Goal: Task Accomplishment & Management: Manage account settings

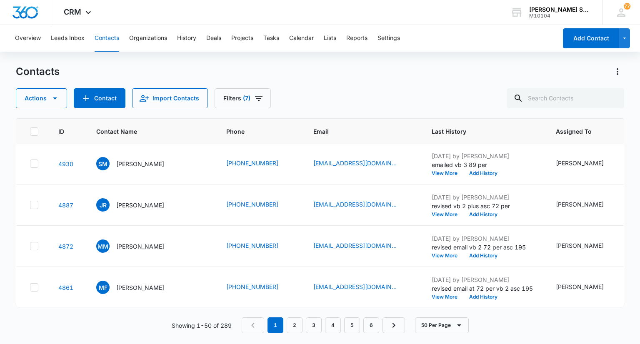
scroll to position [208, 0]
drag, startPoint x: 275, startPoint y: 194, endPoint x: 226, endPoint y: 194, distance: 49.6
click at [226, 143] on td "(224) 666-3639" at bounding box center [259, 121] width 87 height 41
copy link "(224) 666-3639"
click at [136, 128] on div "JR Joseph Riemma" at bounding box center [130, 121] width 68 height 13
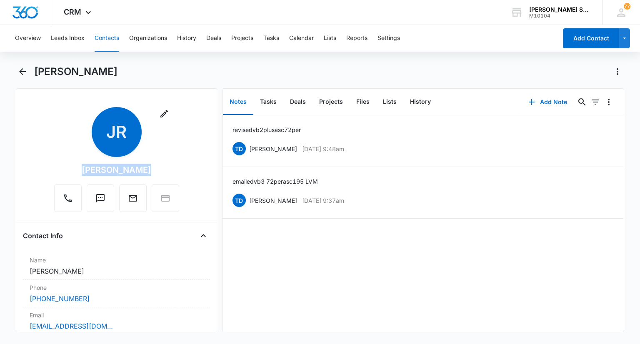
drag, startPoint x: 146, startPoint y: 171, endPoint x: 85, endPoint y: 169, distance: 60.5
click at [81, 170] on div "Remove JR Joseph Riemma" at bounding box center [116, 159] width 125 height 105
copy div "Joseph Riemma"
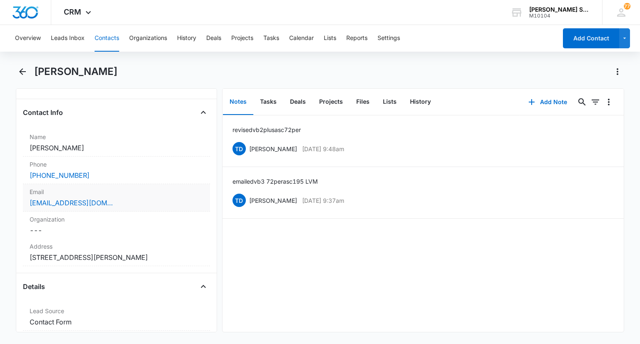
scroll to position [125, 0]
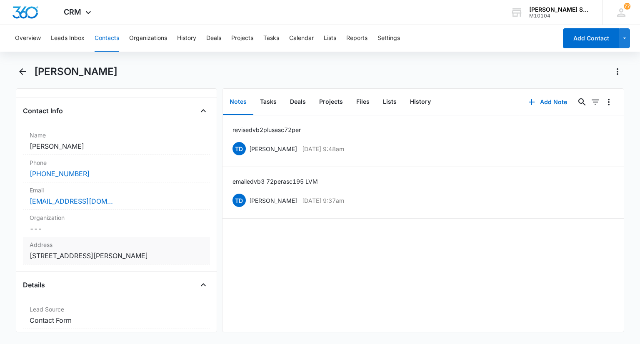
click at [183, 250] on div "Address Cancel Save Changes 1031 Spring Cove Dr Schaumburg IL 60193" at bounding box center [116, 251] width 187 height 28
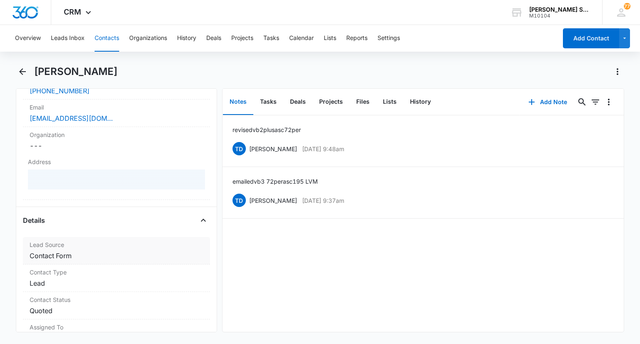
scroll to position [208, 0]
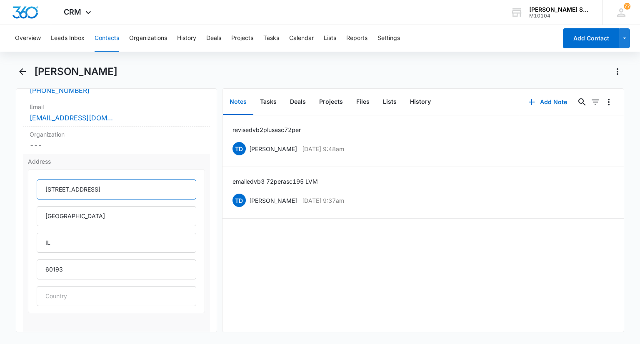
drag, startPoint x: 117, startPoint y: 187, endPoint x: 47, endPoint y: 186, distance: 69.6
click at [44, 186] on input "1031 Spring Cove Dr" at bounding box center [116, 190] width 159 height 20
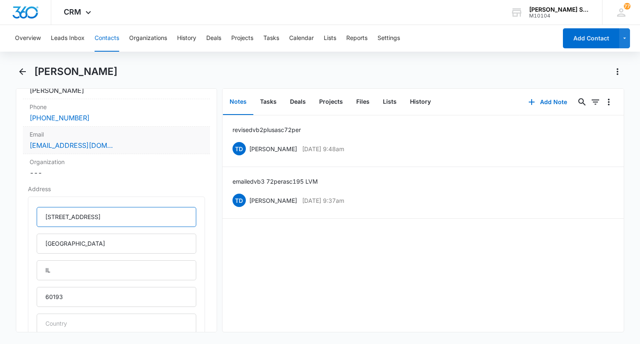
scroll to position [167, 0]
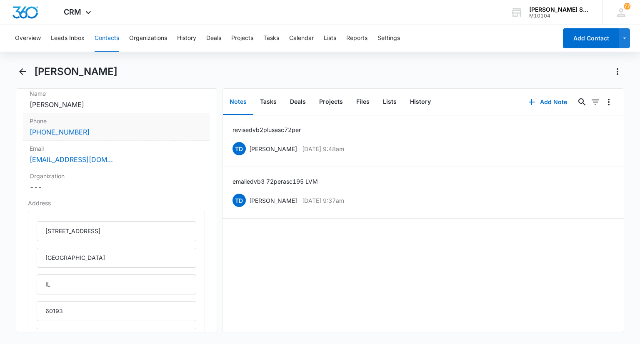
click at [118, 129] on div "(224) 666-3639" at bounding box center [116, 132] width 173 height 10
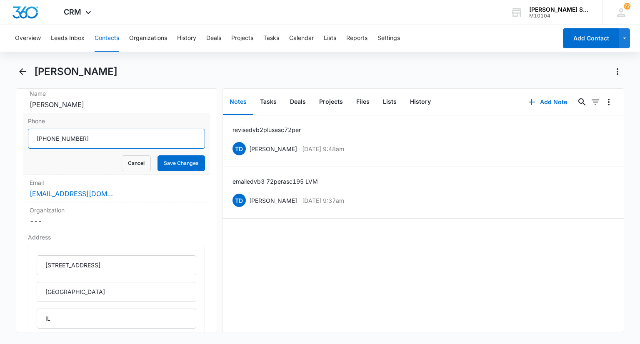
drag, startPoint x: 99, startPoint y: 139, endPoint x: 32, endPoint y: 140, distance: 67.1
click at [32, 140] on input "Phone" at bounding box center [116, 139] width 177 height 20
click at [122, 161] on button "Cancel" at bounding box center [136, 164] width 29 height 16
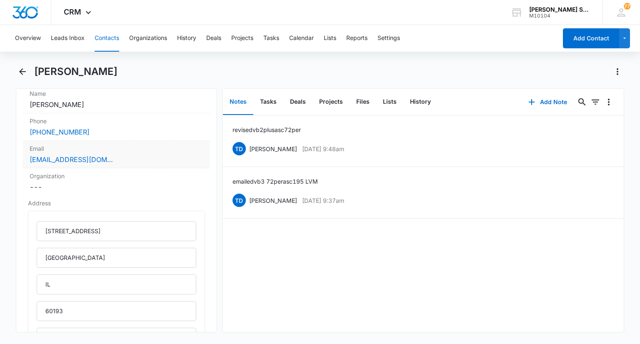
click at [122, 155] on div "riemma@riemma.name" at bounding box center [116, 160] width 173 height 10
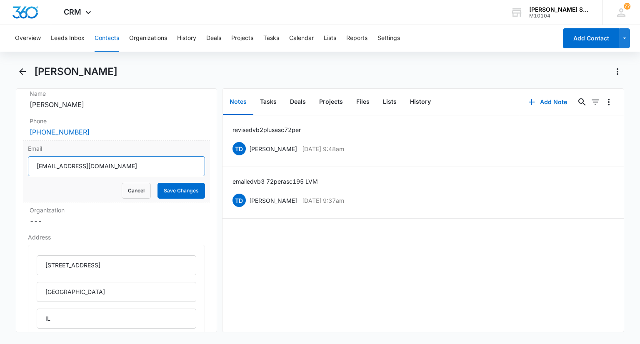
drag, startPoint x: 119, startPoint y: 168, endPoint x: 32, endPoint y: 165, distance: 86.8
click at [32, 165] on input "riemma@riemma.name" at bounding box center [116, 166] width 177 height 20
click at [135, 188] on button "Cancel" at bounding box center [136, 191] width 29 height 16
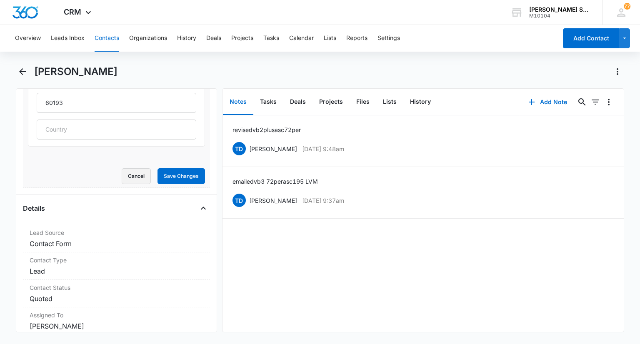
click at [122, 173] on button "Cancel" at bounding box center [136, 176] width 29 height 16
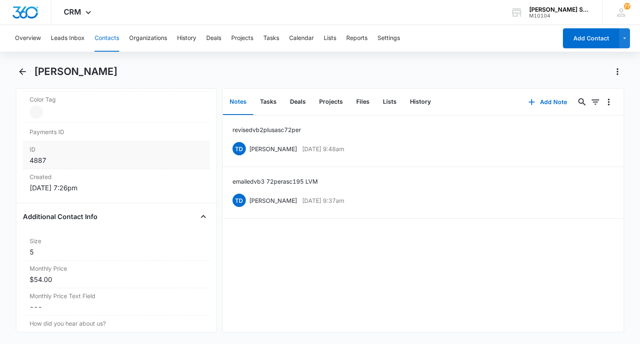
scroll to position [567, 0]
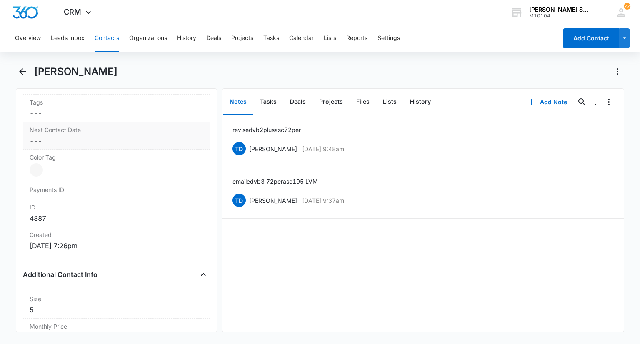
click at [95, 123] on dl "Lead Source Cancel Save Changes Contact Form Contact Type Cancel Save Changes L…" at bounding box center [116, 120] width 187 height 270
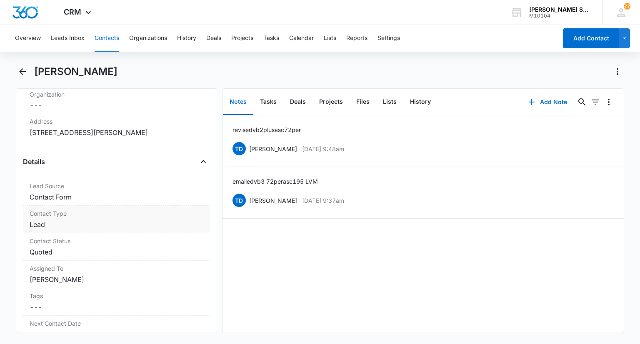
scroll to position [317, 0]
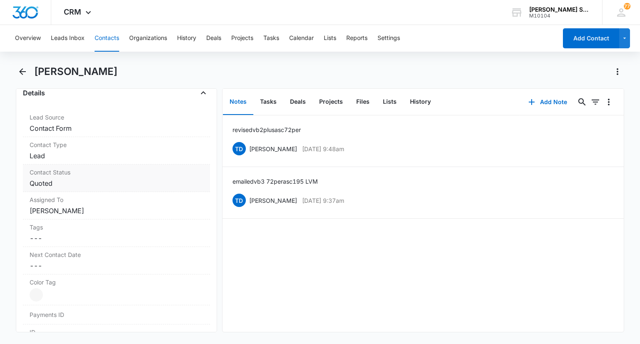
click at [70, 178] on dd "Cancel Save Changes Quoted" at bounding box center [116, 183] width 173 height 10
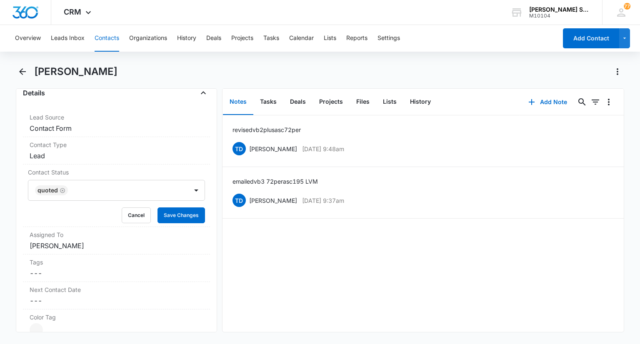
click at [61, 191] on icon "Remove Quoted" at bounding box center [62, 190] width 5 height 5
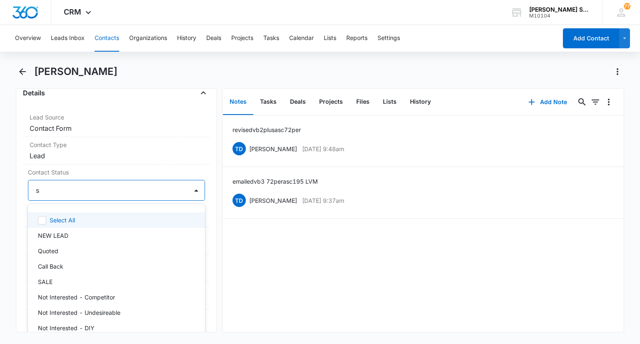
type input "sa"
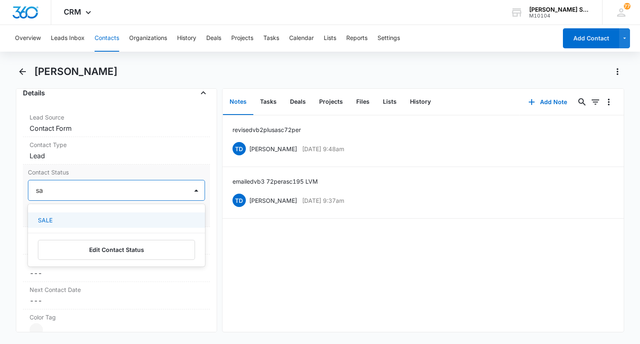
click at [71, 220] on div "SALE" at bounding box center [115, 220] width 155 height 9
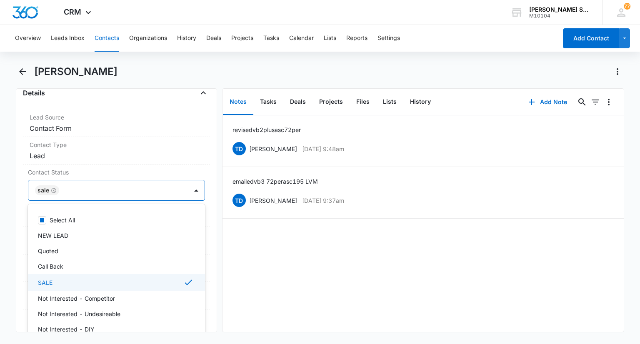
click at [207, 270] on div "Remove JR Joseph Riemma Contact Info Name Cancel Save Changes Joseph Riemma Pho…" at bounding box center [116, 210] width 201 height 244
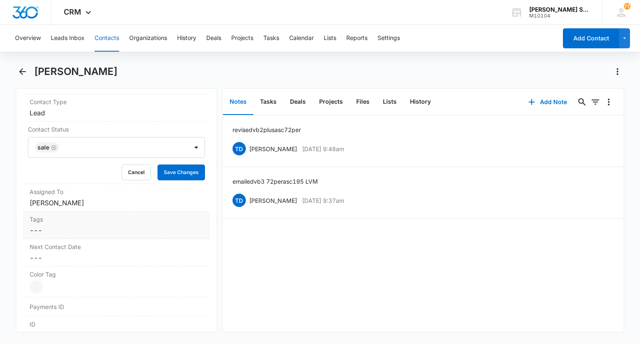
scroll to position [359, 0]
click at [180, 176] on button "Save Changes" at bounding box center [182, 174] width 48 height 16
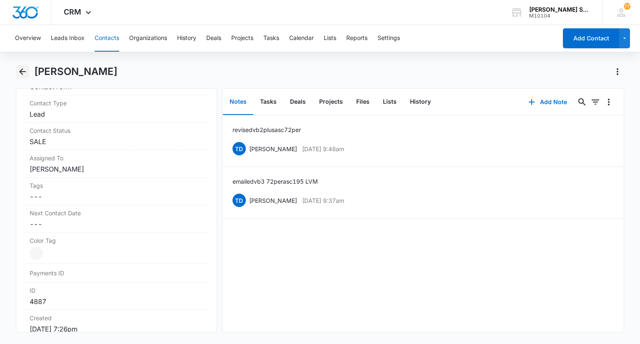
click at [25, 72] on icon "Back" at bounding box center [22, 71] width 7 height 7
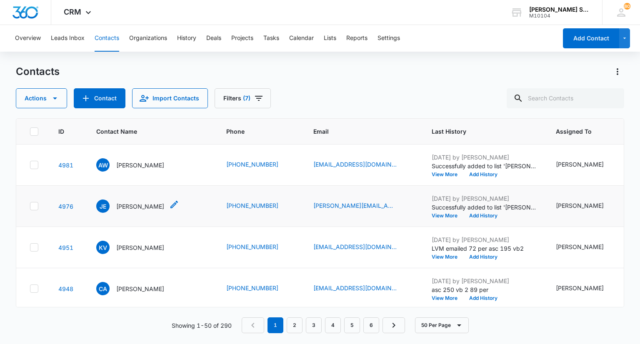
click at [144, 209] on p "[PERSON_NAME]" at bounding box center [140, 206] width 48 height 9
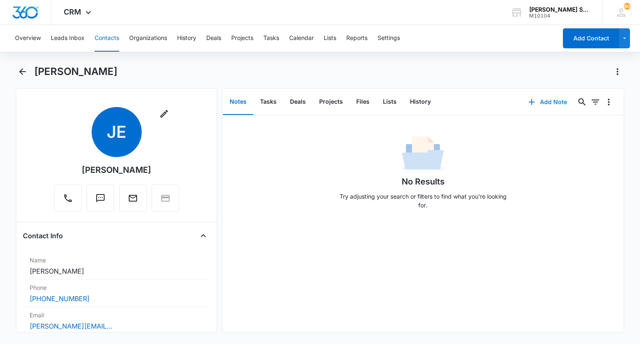
click at [540, 102] on button "Add Note" at bounding box center [547, 102] width 55 height 20
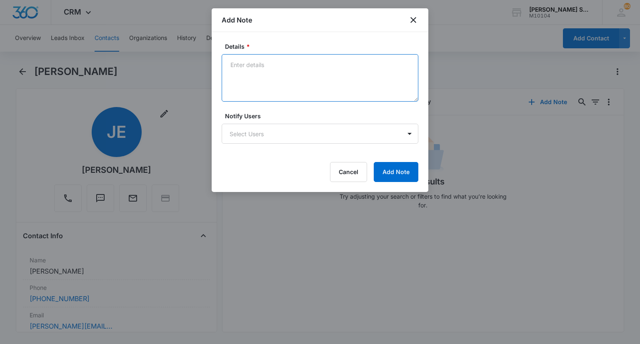
click at [321, 82] on textarea "Details *" at bounding box center [320, 78] width 197 height 48
type textarea "vb 2 72 per asc 195 emailed and lvm"
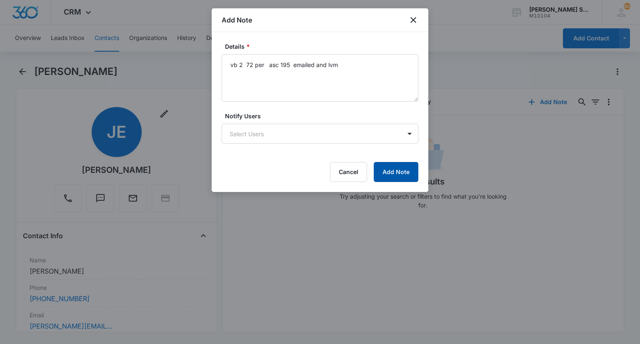
click at [384, 167] on button "Add Note" at bounding box center [396, 172] width 45 height 20
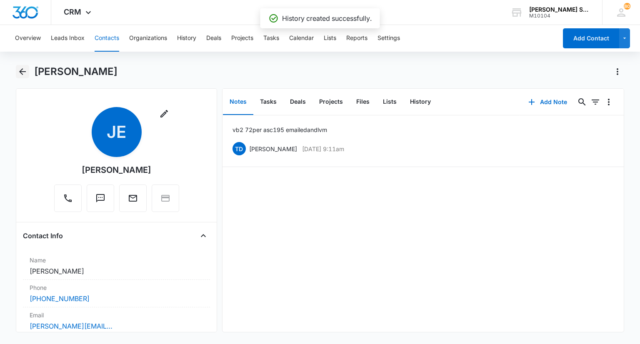
click at [25, 71] on icon "Back" at bounding box center [23, 72] width 10 height 10
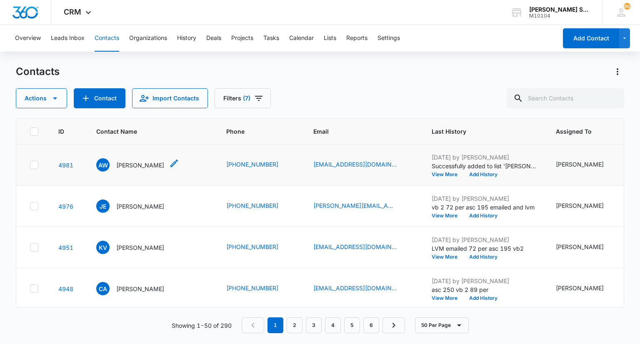
click at [140, 168] on p "[PERSON_NAME]" at bounding box center [140, 165] width 48 height 9
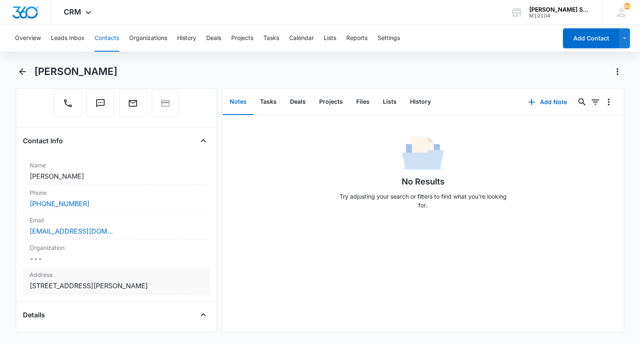
scroll to position [167, 0]
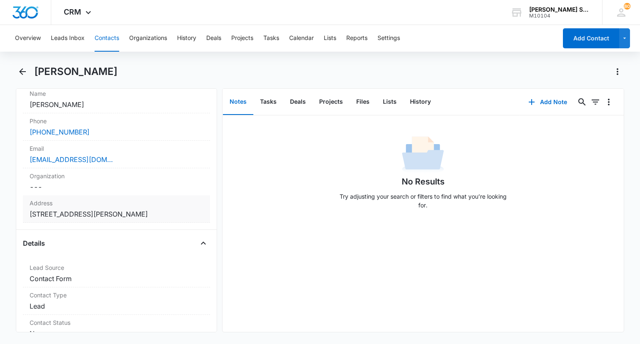
click at [163, 201] on label "Address" at bounding box center [116, 203] width 173 height 9
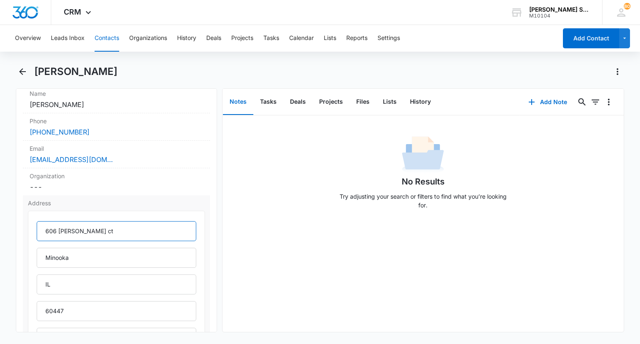
drag, startPoint x: 93, startPoint y: 232, endPoint x: 30, endPoint y: 230, distance: 63.0
click at [30, 230] on div "[STREET_ADDRESS][PERSON_NAME]" at bounding box center [116, 283] width 177 height 144
click at [113, 151] on label "Email" at bounding box center [116, 148] width 173 height 9
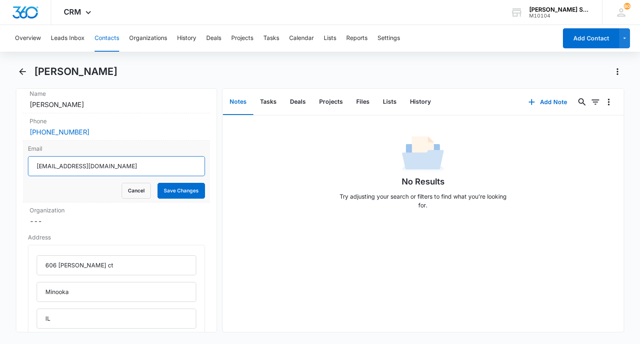
drag, startPoint x: 118, startPoint y: 164, endPoint x: 37, endPoint y: 166, distance: 81.7
click at [37, 166] on input "[EMAIL_ADDRESS][DOMAIN_NAME]" at bounding box center [116, 166] width 177 height 20
click at [127, 189] on button "Cancel" at bounding box center [136, 191] width 29 height 16
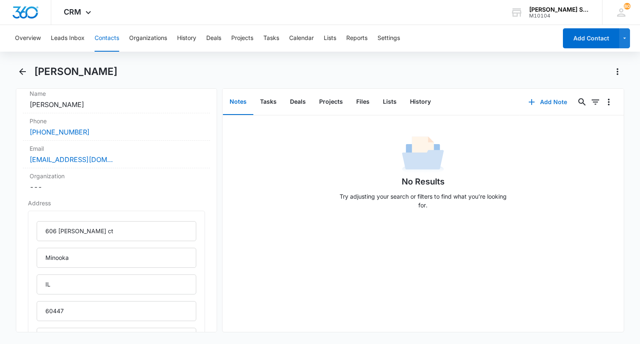
click at [541, 102] on button "Add Note" at bounding box center [547, 102] width 55 height 20
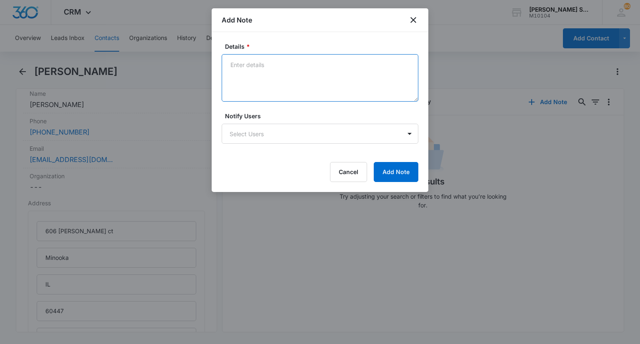
click at [302, 79] on textarea "Details *" at bounding box center [320, 78] width 197 height 48
type textarea "emailed vb 2 at $75 per asc at 200 cb 9-15"
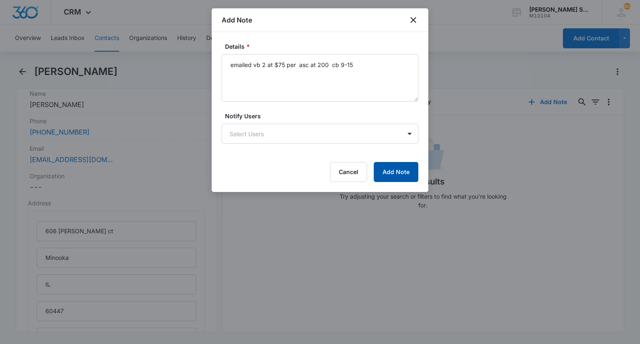
click at [389, 176] on button "Add Note" at bounding box center [396, 172] width 45 height 20
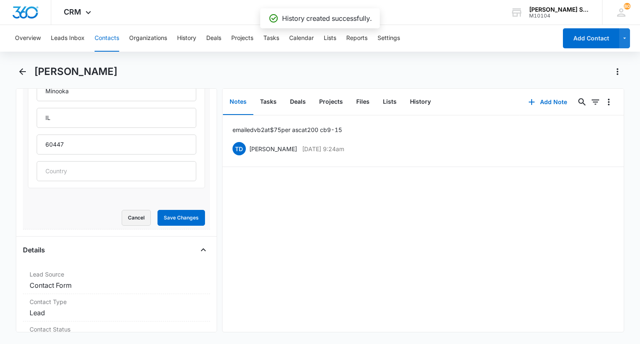
click at [138, 222] on button "Cancel" at bounding box center [136, 218] width 29 height 16
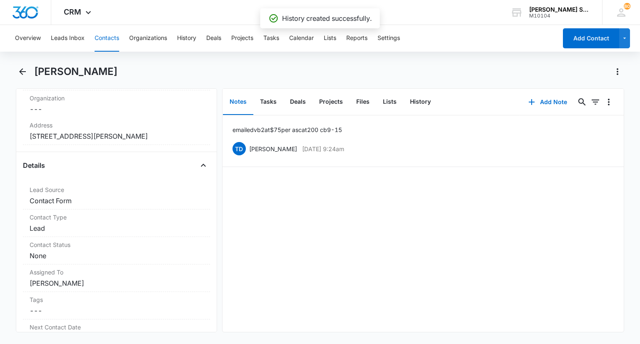
scroll to position [151, 0]
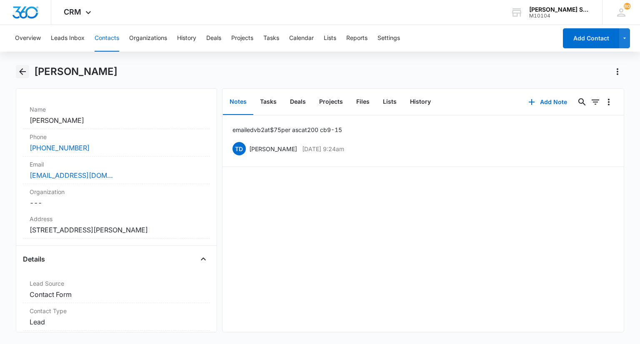
click at [23, 70] on icon "Back" at bounding box center [23, 72] width 10 height 10
